Goal: Task Accomplishment & Management: Use online tool/utility

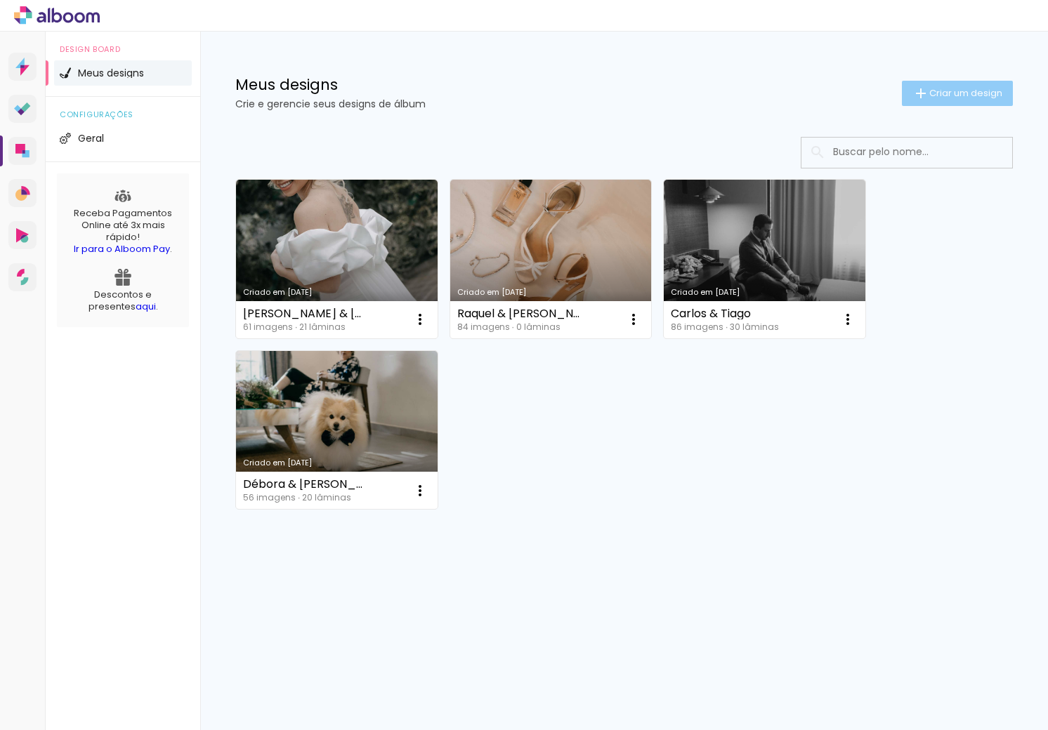
click at [972, 100] on paper-button "Criar um design" at bounding box center [957, 93] width 111 height 25
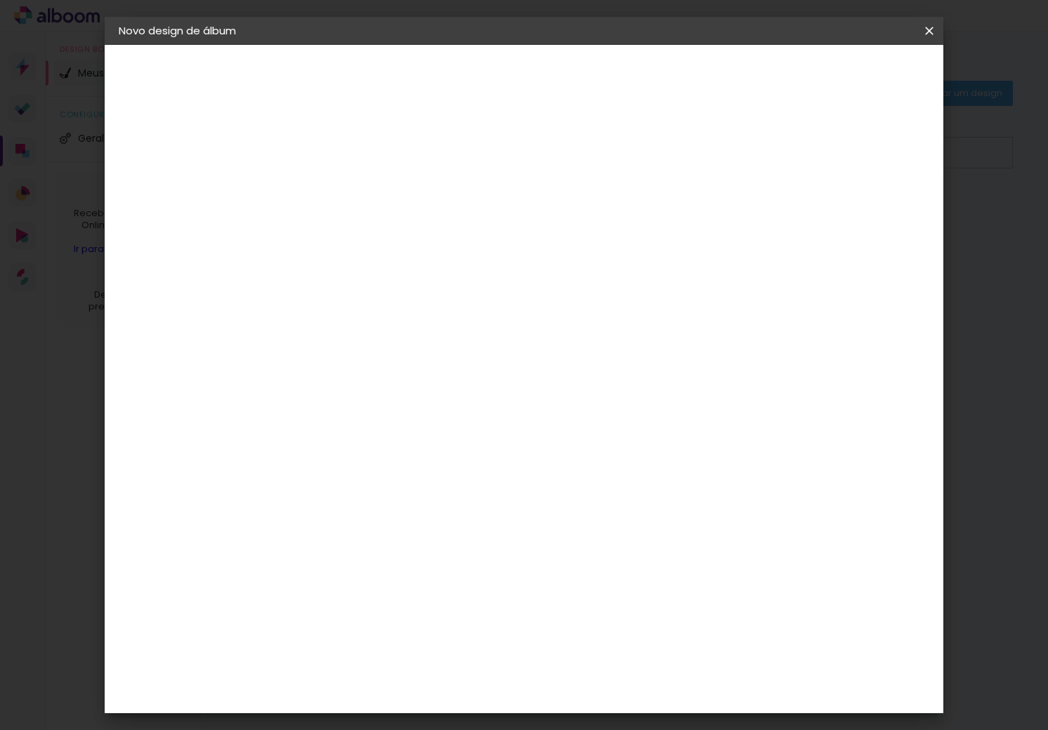
click at [348, 199] on div at bounding box center [348, 199] width 0 height 1
type input "Luana"
type paper-input "Luana"
type input "[PERSON_NAME] e [PERSON_NAME]"
type paper-input "[PERSON_NAME] e [PERSON_NAME]"
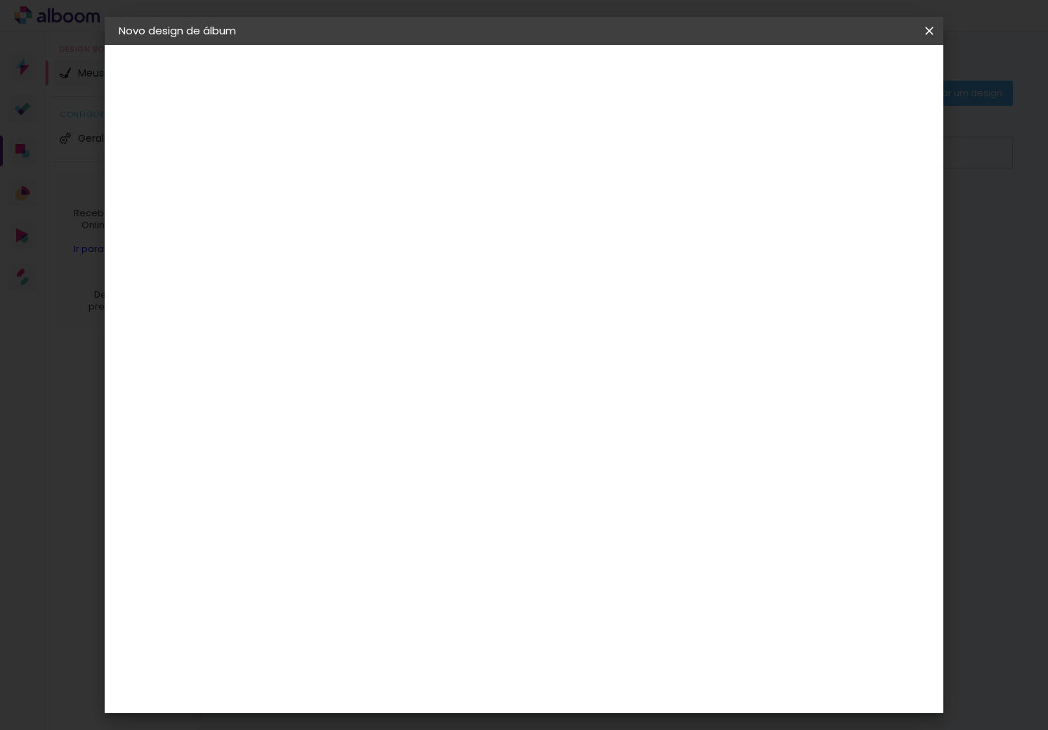
click at [0, 0] on slot "Avançar" at bounding box center [0, 0] width 0 height 0
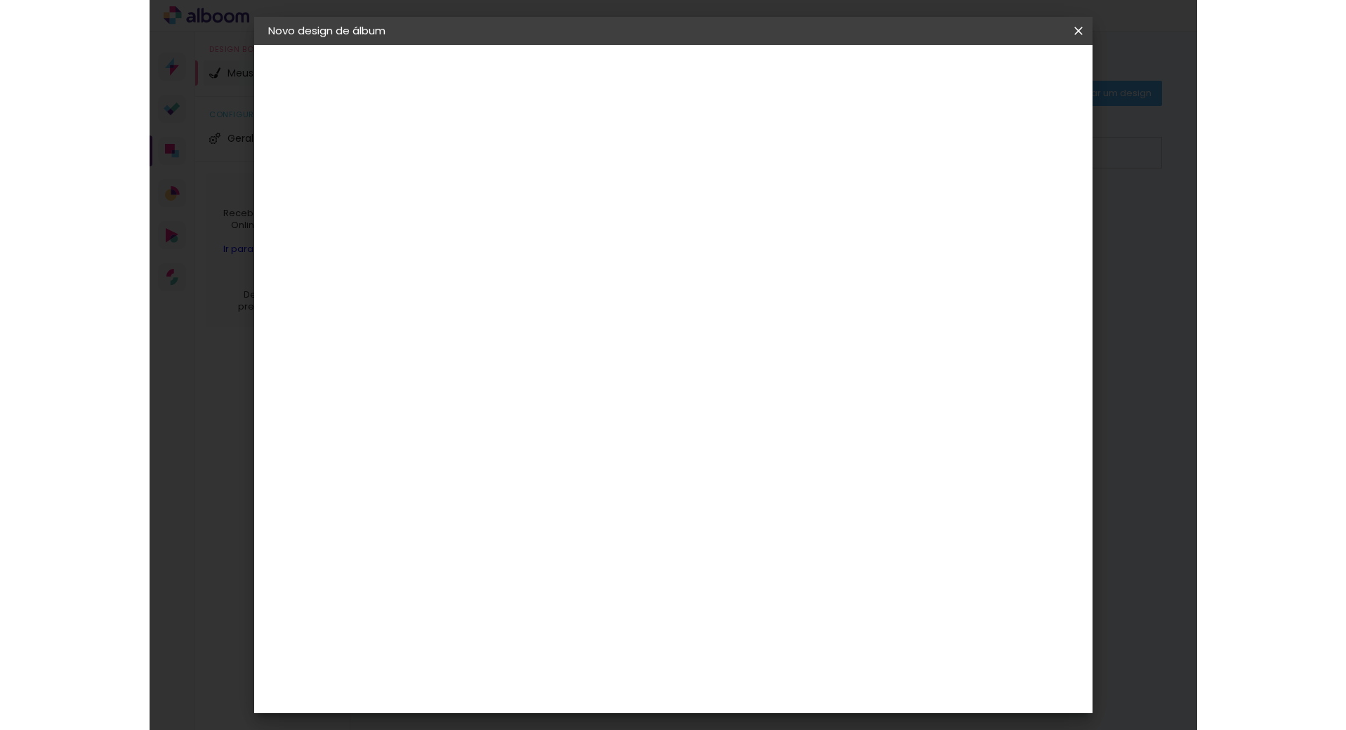
scroll to position [2544, 0]
